Goal: Use online tool/utility: Utilize a website feature to perform a specific function

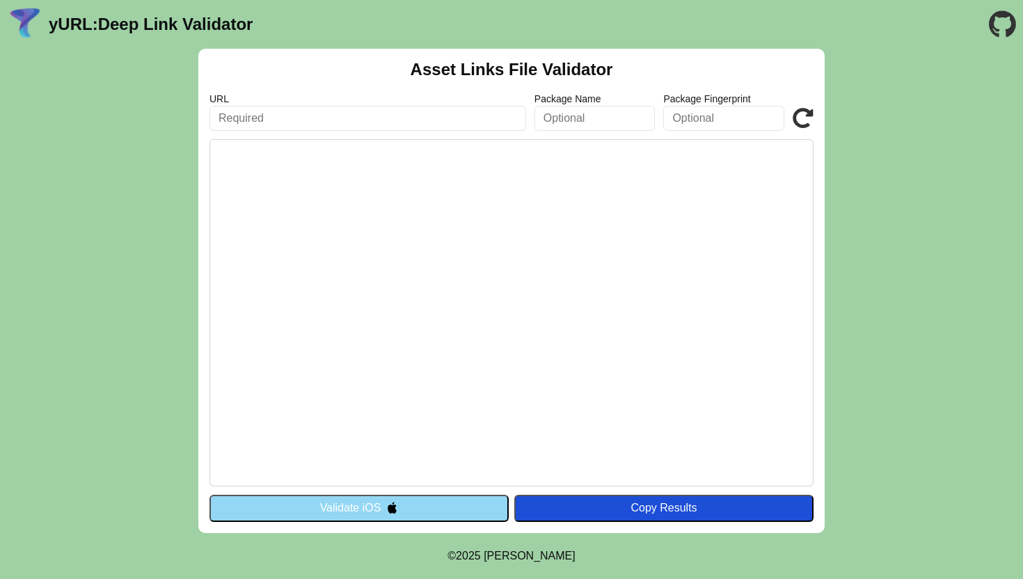
click at [312, 121] on input "text" at bounding box center [367, 118] width 317 height 25
type input "[URL][DOMAIN_NAME]"
click at [446, 507] on button "Validate iOS" at bounding box center [358, 508] width 299 height 26
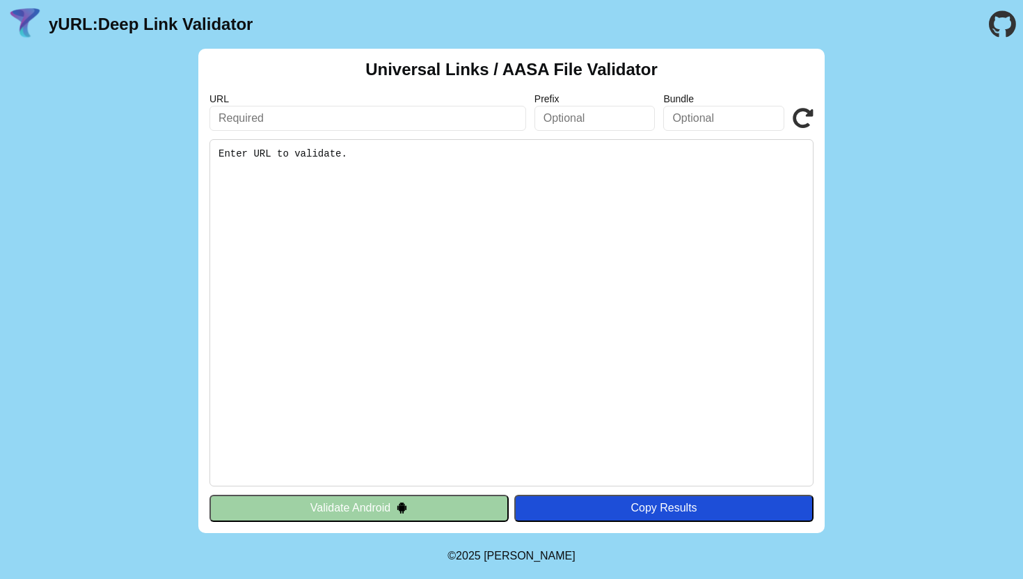
click at [446, 507] on button "Validate Android" at bounding box center [358, 508] width 299 height 26
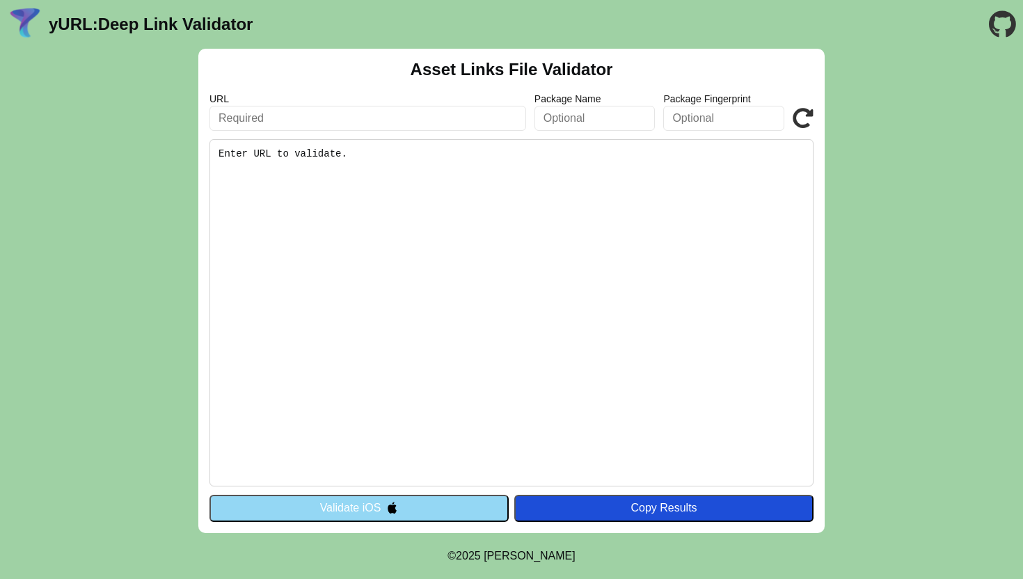
click at [274, 111] on input "text" at bounding box center [367, 118] width 317 height 25
type input "[URL][DOMAIN_NAME]"
click button "Validate" at bounding box center [0, 0] width 0 height 0
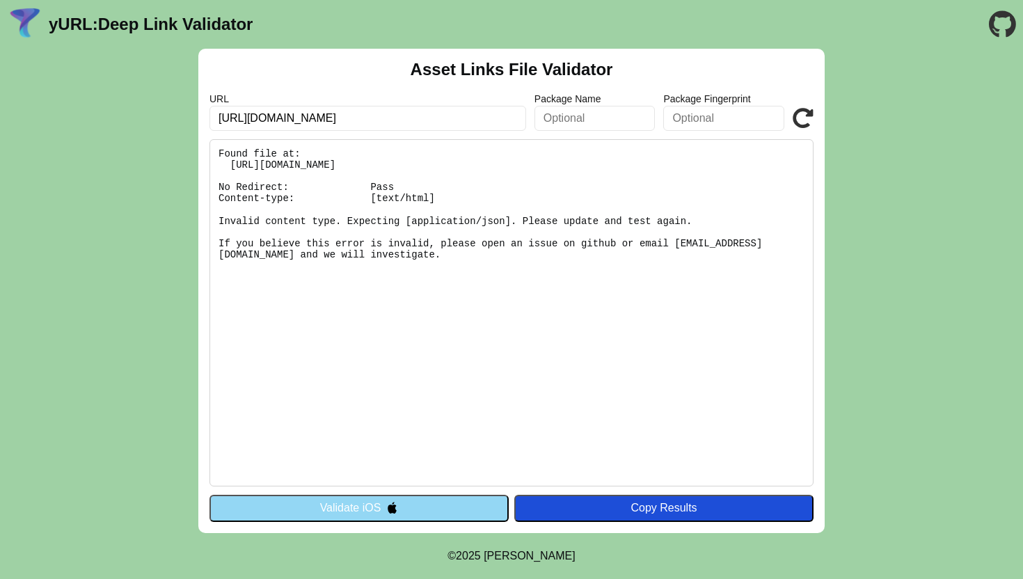
drag, startPoint x: 372, startPoint y: 255, endPoint x: 182, endPoint y: 137, distance: 223.5
click at [182, 137] on div "Asset Links File Validator URL [URL][DOMAIN_NAME] Package Name Package Fingerpr…" at bounding box center [511, 291] width 1023 height 484
copy pre "Found file at: [URL][DOMAIN_NAME] No Redirect: Pass Content-type: [text/html] I…"
click at [386, 287] on pre "Found file at: [URL][DOMAIN_NAME] No Redirect: Pass Content-type: [text/html] I…" at bounding box center [511, 312] width 604 height 347
drag, startPoint x: 370, startPoint y: 255, endPoint x: 214, endPoint y: 147, distance: 189.4
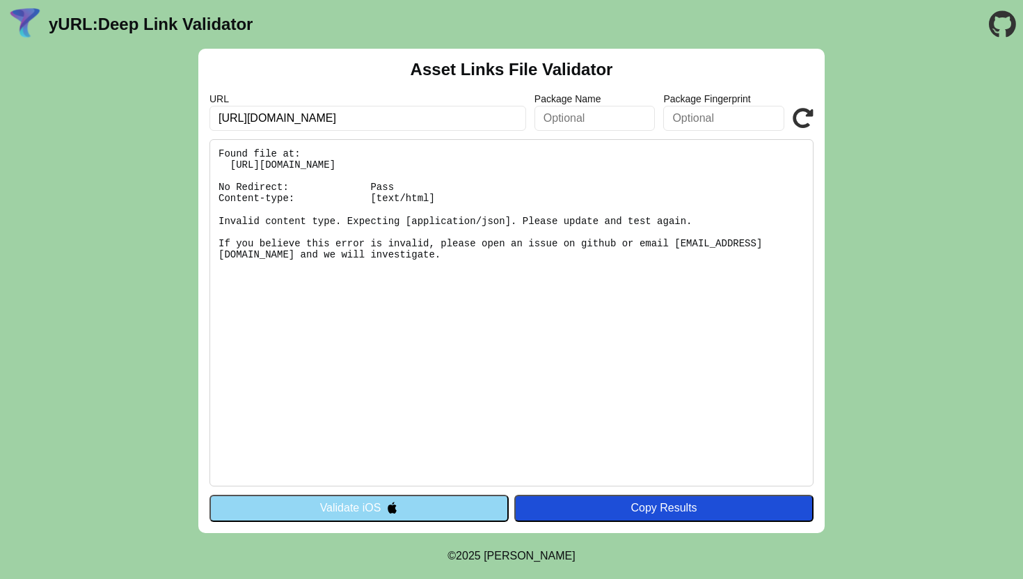
click at [214, 147] on pre "Found file at: [URL][DOMAIN_NAME] No Redirect: Pass Content-type: [text/html] I…" at bounding box center [511, 312] width 604 height 347
copy pre "Found file at: [URL][DOMAIN_NAME] No Redirect: Pass Content-type: [text/html] I…"
click at [523, 303] on pre "Found file at: [URL][DOMAIN_NAME] No Redirect: Pass Content-type: [text/html] I…" at bounding box center [511, 312] width 604 height 347
click at [356, 506] on button "Validate iOS" at bounding box center [358, 508] width 299 height 26
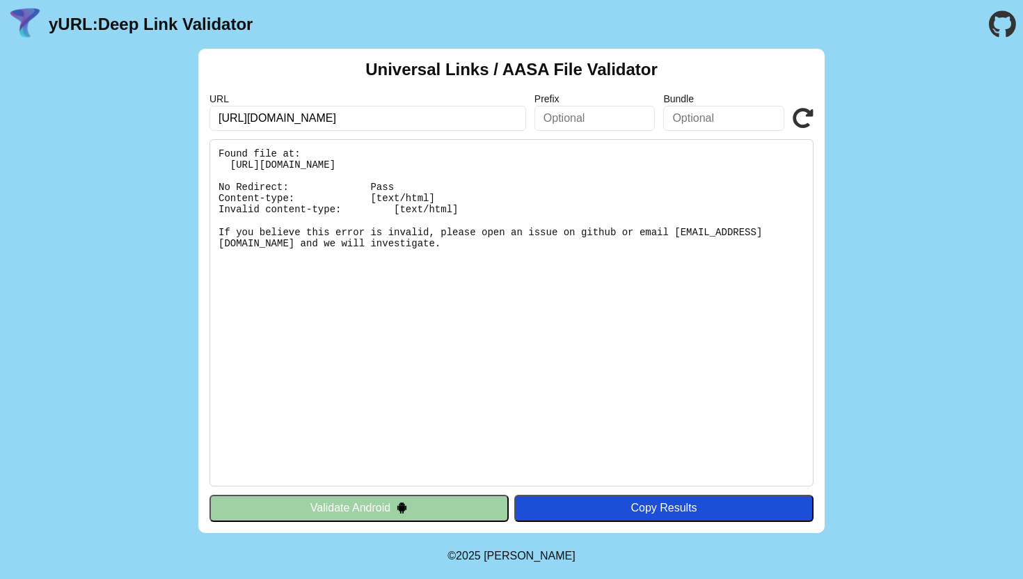
click at [362, 66] on div "Universal Links / AASA File Validator URL [URL][DOMAIN_NAME] Prefix Bundle Vali…" at bounding box center [511, 291] width 626 height 484
